Goal: Task Accomplishment & Management: Manage account settings

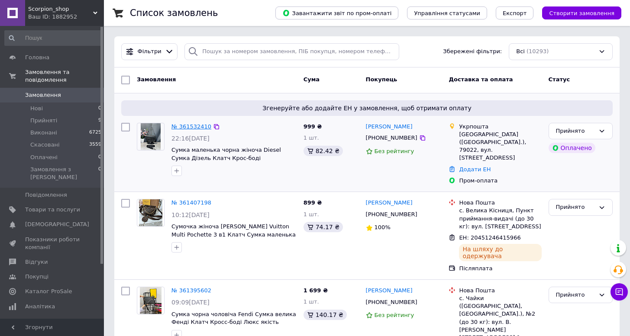
click at [191, 125] on link "№ 361532410" at bounding box center [191, 126] width 40 height 6
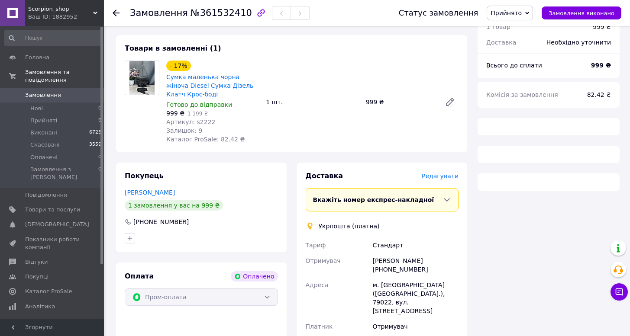
scroll to position [192, 0]
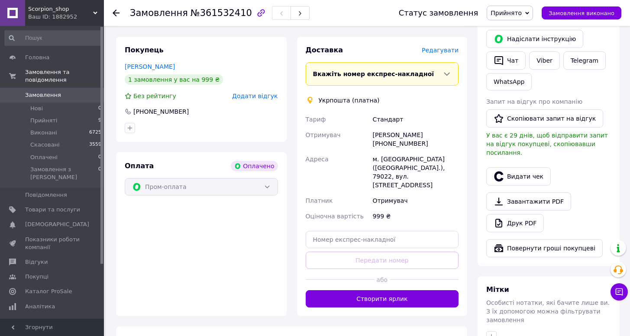
click at [389, 144] on div "[PERSON_NAME] [PHONE_NUMBER]" at bounding box center [416, 139] width 90 height 24
copy div "380977005106"
click at [387, 158] on div "м. [GEOGRAPHIC_DATA] ([GEOGRAPHIC_DATA].), 79022, вул. [STREET_ADDRESS]" at bounding box center [416, 173] width 90 height 42
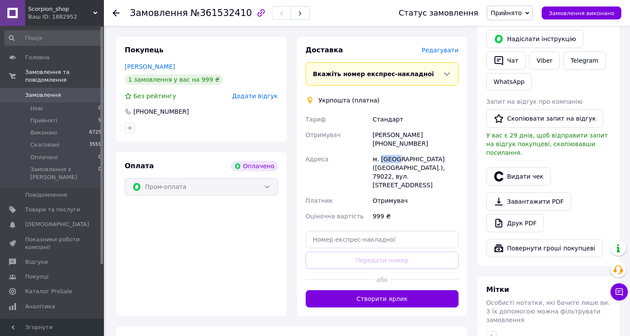
copy div "[GEOGRAPHIC_DATA]"
drag, startPoint x: 374, startPoint y: 136, endPoint x: 412, endPoint y: 134, distance: 38.1
click at [412, 134] on div "[PERSON_NAME] [PHONE_NUMBER]" at bounding box center [416, 139] width 90 height 24
copy div "[PERSON_NAME]"
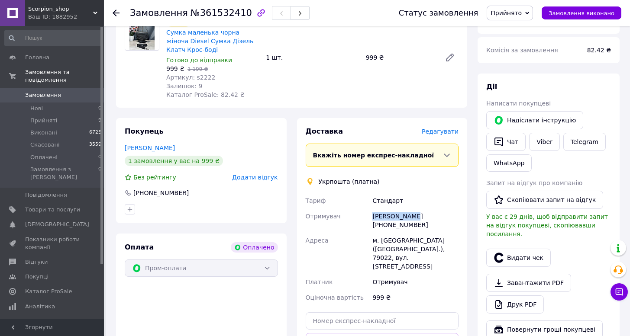
scroll to position [29, 0]
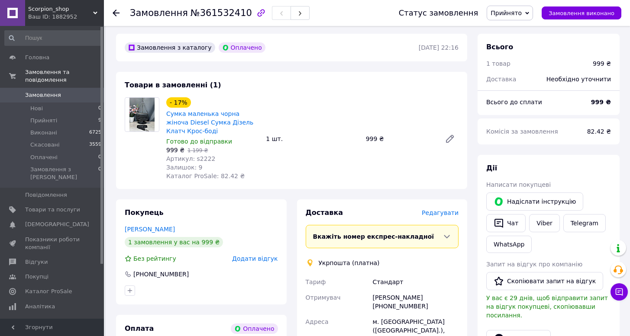
click at [114, 13] on use at bounding box center [116, 13] width 7 height 7
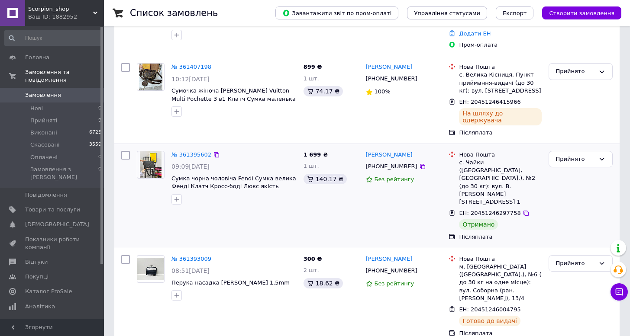
scroll to position [239, 0]
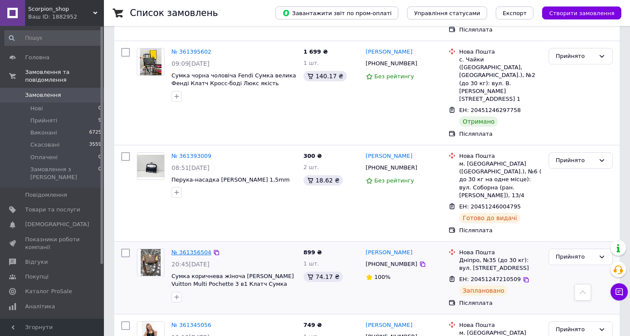
click at [184, 249] on link "№ 361356504" at bounding box center [191, 252] width 40 height 6
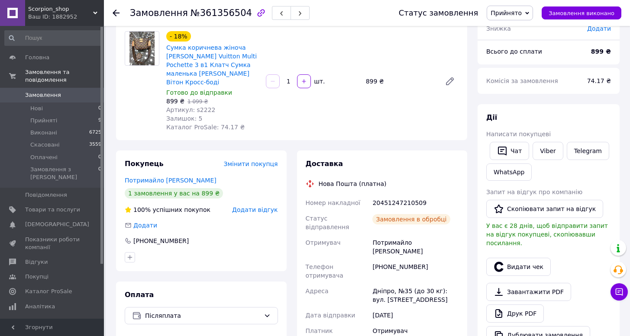
scroll to position [91, 0]
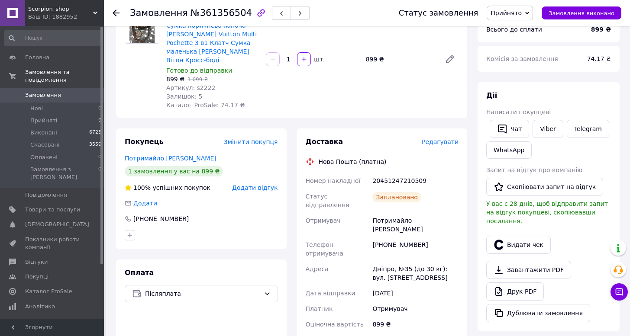
click at [396, 237] on div "[PHONE_NUMBER]" at bounding box center [416, 249] width 90 height 24
copy div "380637202713"
click at [377, 262] on div "Дніпро, №35 (до 30 кг): вул. [STREET_ADDRESS]" at bounding box center [416, 274] width 90 height 24
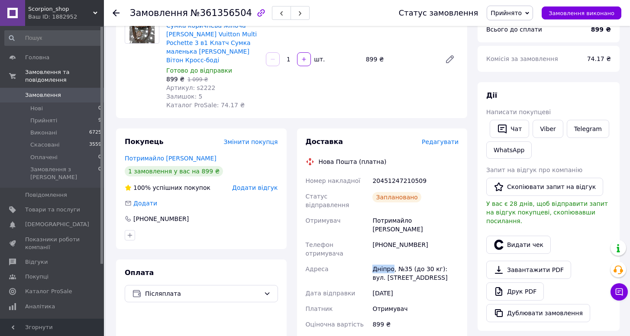
copy div "Дніпро"
click at [384, 173] on div "20451247210509" at bounding box center [416, 181] width 90 height 16
copy div "20451247210509"
drag, startPoint x: 373, startPoint y: 205, endPoint x: 423, endPoint y: 207, distance: 49.8
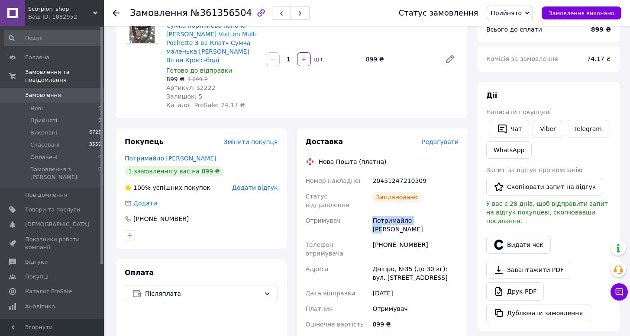
click at [423, 213] on div "Потримайло [PERSON_NAME]" at bounding box center [416, 225] width 90 height 24
copy div "Потримайло [PERSON_NAME]"
click at [116, 11] on icon at bounding box center [116, 13] width 7 height 7
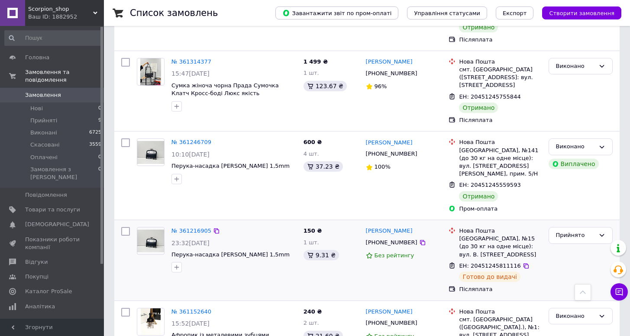
scroll to position [688, 0]
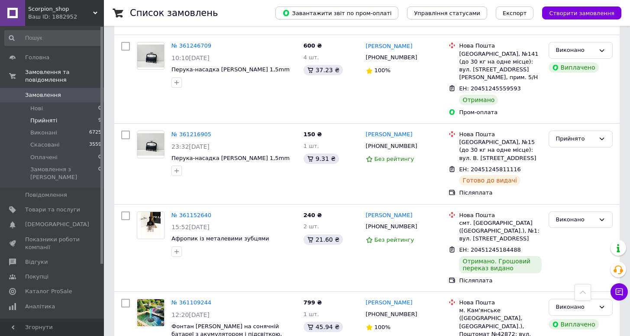
click at [54, 120] on span "Прийняті" at bounding box center [43, 121] width 27 height 8
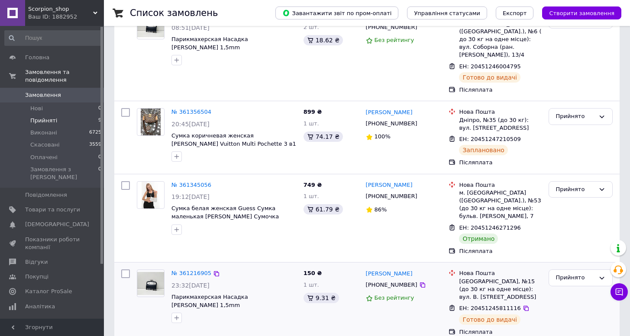
scroll to position [537, 0]
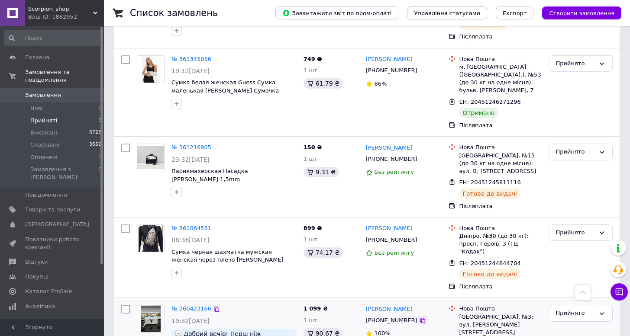
click at [420, 318] on icon at bounding box center [422, 320] width 5 height 5
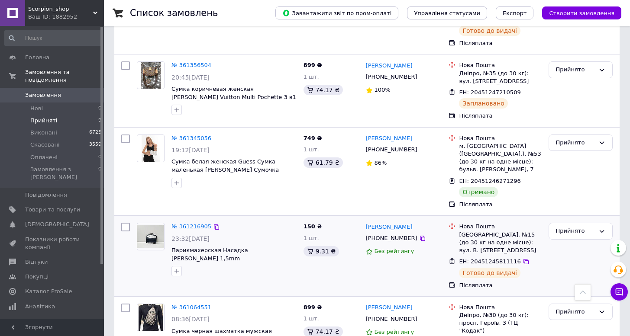
scroll to position [158, 0]
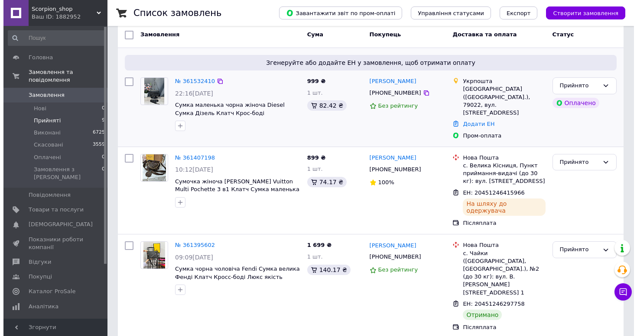
scroll to position [41, 0]
